Goal: Task Accomplishment & Management: Use online tool/utility

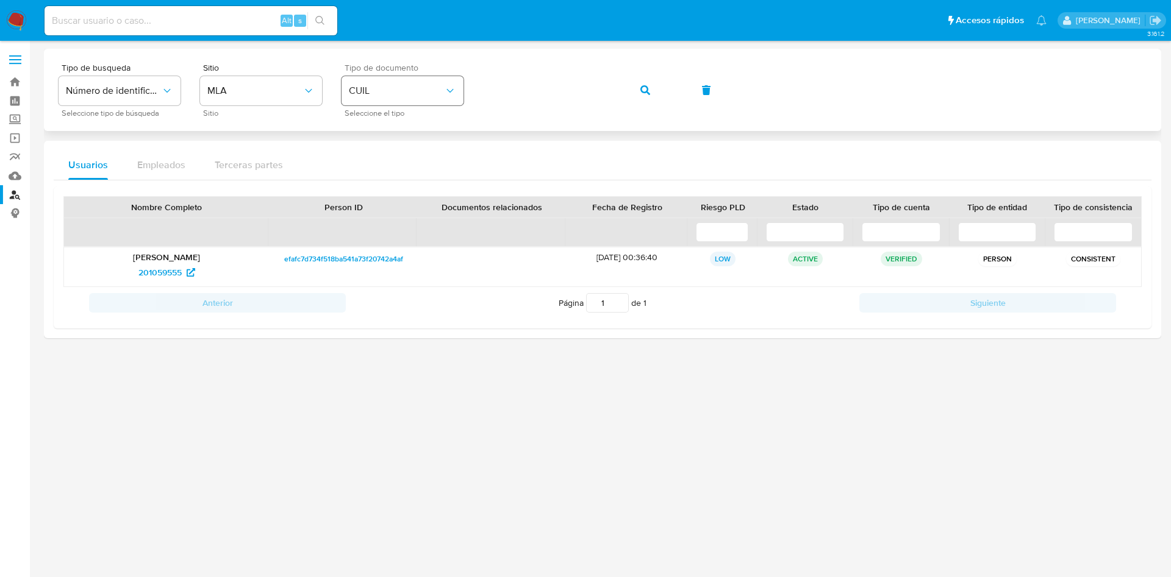
click at [418, 88] on div "Tipo de busqueda Número de identificación Seleccione tipo de búsqueda Sitio MLA…" at bounding box center [603, 89] width 1088 height 53
click at [649, 94] on icon "button" at bounding box center [645, 90] width 10 height 10
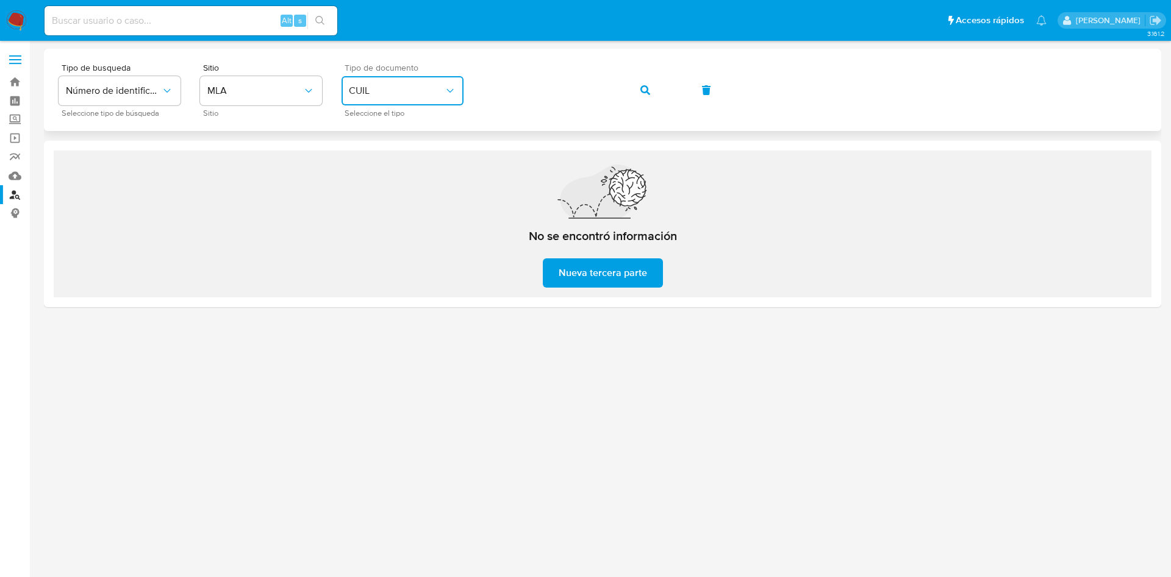
drag, startPoint x: 422, startPoint y: 90, endPoint x: 408, endPoint y: 101, distance: 17.7
click at [416, 94] on span "CUIL" at bounding box center [396, 91] width 95 height 12
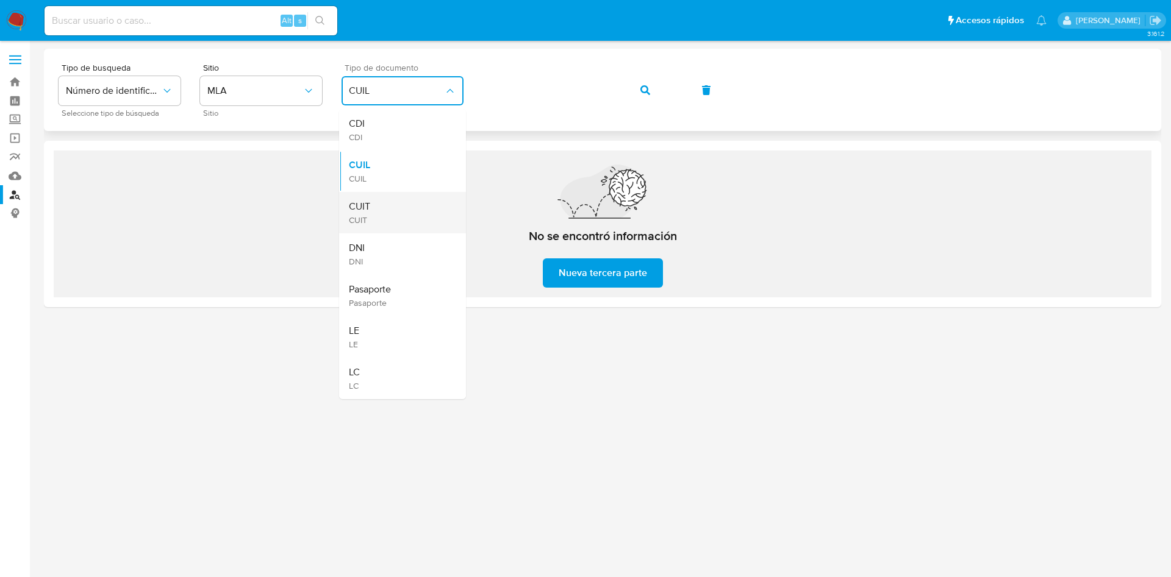
click at [406, 192] on div "CUIT CUIT" at bounding box center [399, 212] width 100 height 41
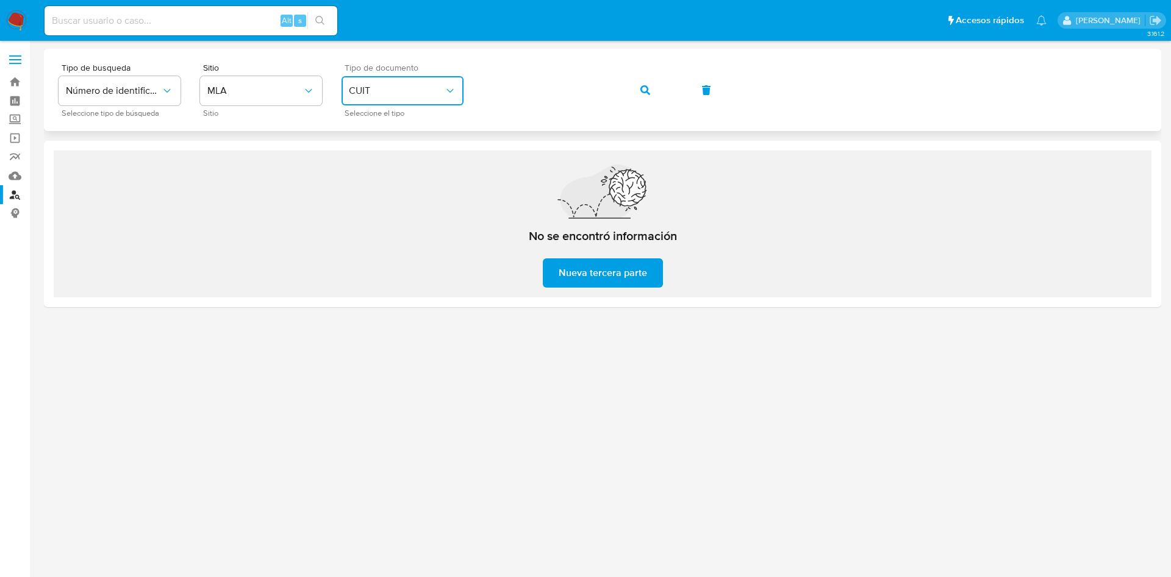
click at [472, 77] on div "Tipo de busqueda Número de identificación Seleccione tipo de búsqueda Sitio MLA…" at bounding box center [603, 89] width 1088 height 53
click at [660, 84] on button "button" at bounding box center [644, 90] width 41 height 29
click at [477, 69] on div "Tipo de busqueda Número de identificación Seleccione tipo de búsqueda Sitio MLA…" at bounding box center [603, 89] width 1088 height 53
click at [659, 82] on button "button" at bounding box center [644, 90] width 41 height 29
click at [460, 79] on div "Tipo de busqueda Número de identificación Seleccione tipo de búsqueda Sitio MLA…" at bounding box center [603, 89] width 1088 height 53
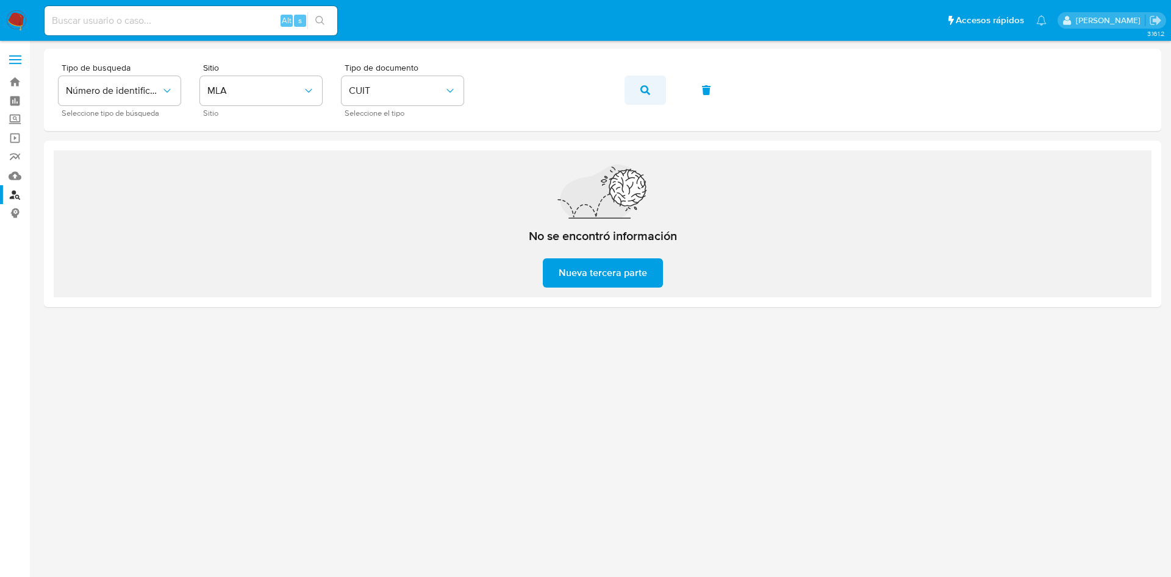
click at [636, 90] on button "button" at bounding box center [644, 90] width 41 height 29
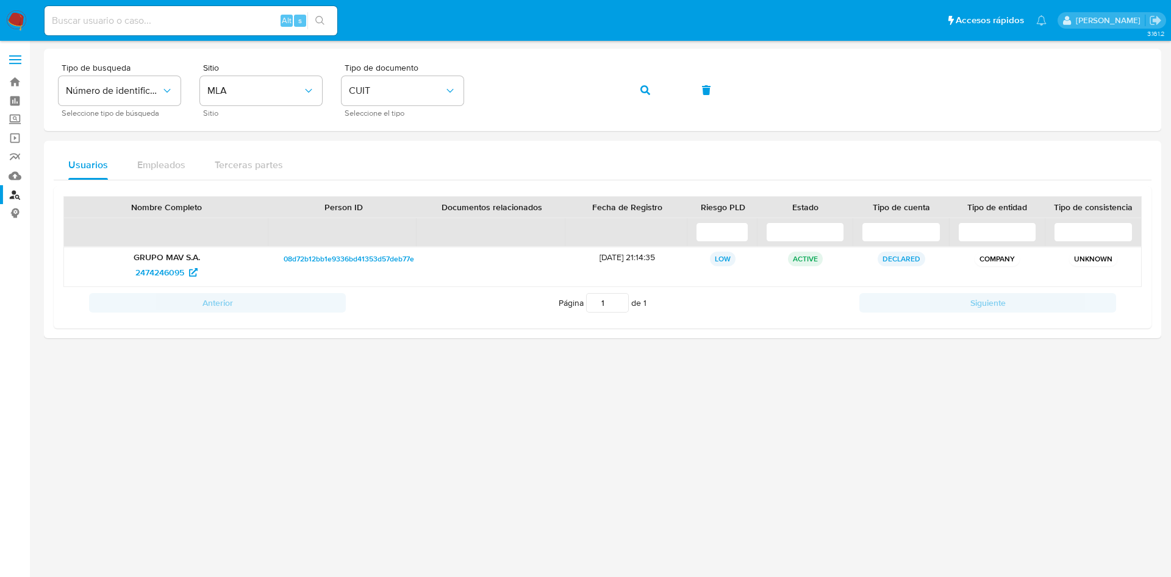
click at [779, 113] on div "Tipo de busqueda Número de identificación Seleccione tipo de búsqueda Sitio MLA…" at bounding box center [603, 89] width 1088 height 53
